Goal: Information Seeking & Learning: Learn about a topic

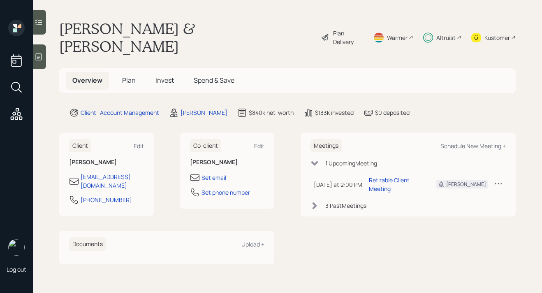
click at [131, 76] on span "Plan" at bounding box center [129, 80] width 14 height 9
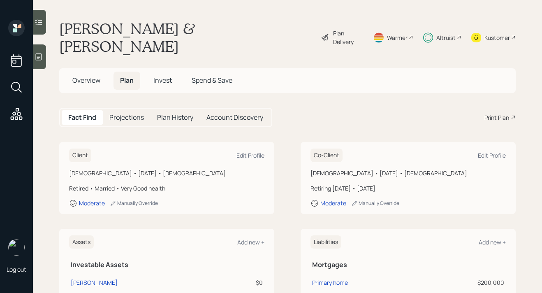
click at [441, 33] on div "Altruist" at bounding box center [445, 37] width 19 height 9
click at [352, 23] on div "Plan Delivery" at bounding box center [342, 37] width 43 height 35
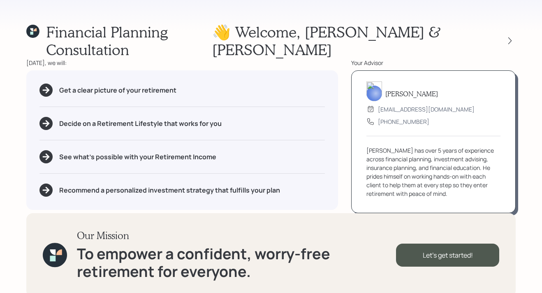
click at [516, 35] on div "Financial Planning Consultation 👋 Welcome , Darryl & Deborah Today, we will: Ge…" at bounding box center [271, 146] width 542 height 293
click at [513, 37] on icon at bounding box center [509, 41] width 8 height 8
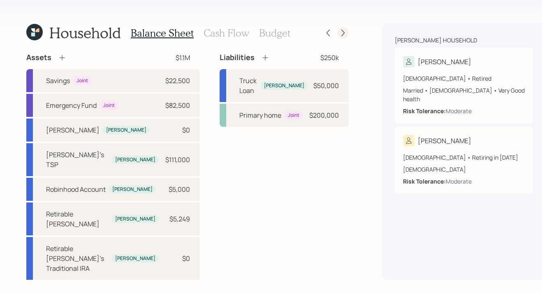
click at [339, 33] on icon at bounding box center [343, 33] width 8 height 8
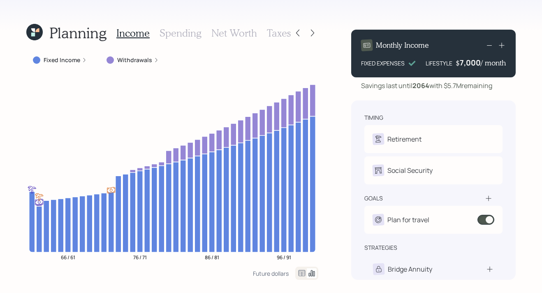
click at [31, 28] on icon at bounding box center [34, 32] width 16 height 16
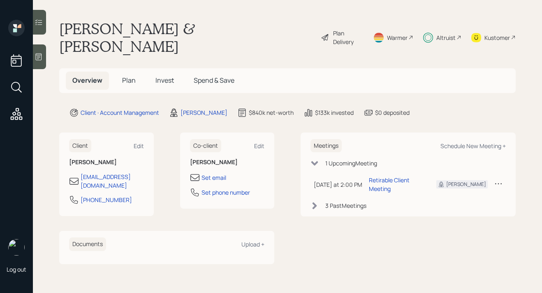
click at [131, 76] on span "Plan" at bounding box center [129, 80] width 14 height 9
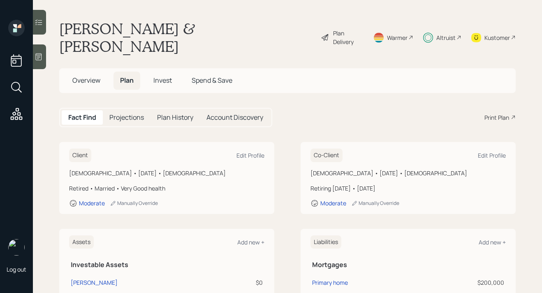
click at [162, 76] on span "Invest" at bounding box center [162, 80] width 18 height 9
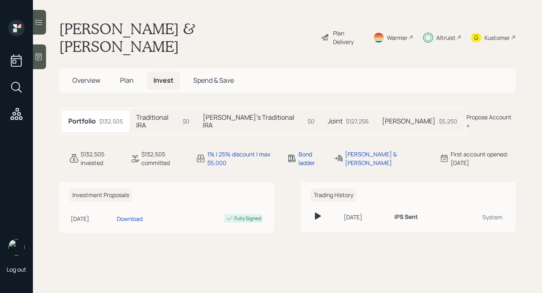
click at [321, 110] on div "Joint $127,256" at bounding box center [348, 121] width 54 height 22
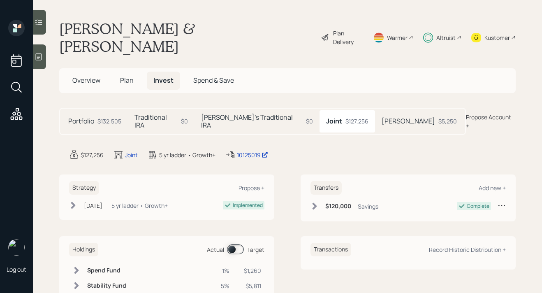
scroll to position [21, 0]
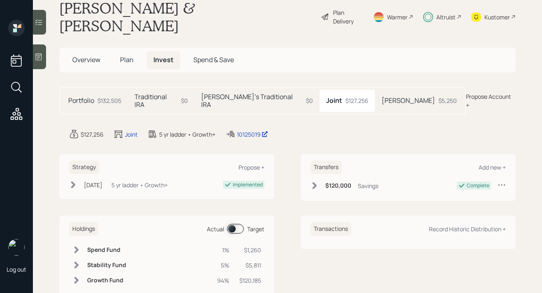
click at [130, 55] on span "Plan" at bounding box center [127, 59] width 14 height 9
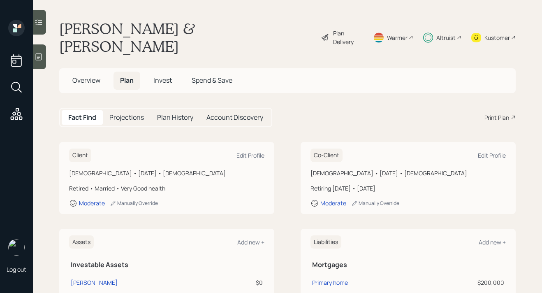
click at [96, 76] on span "Overview" at bounding box center [86, 80] width 28 height 9
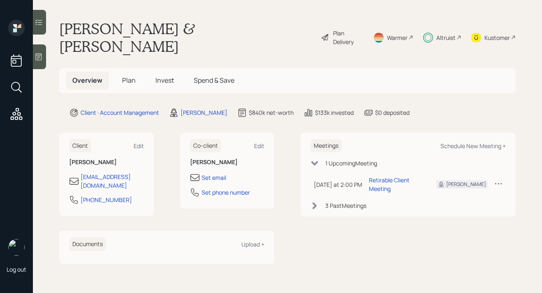
click at [170, 76] on span "Invest" at bounding box center [164, 80] width 18 height 9
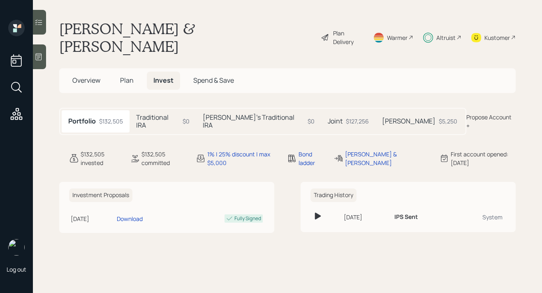
click at [120, 76] on span "Plan" at bounding box center [127, 80] width 14 height 9
